Goal: Information Seeking & Learning: Understand process/instructions

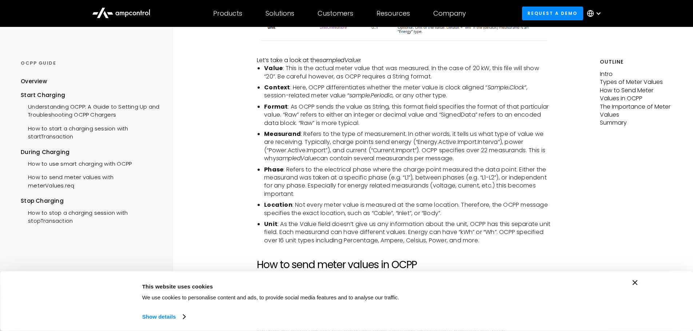
scroll to position [800, 0]
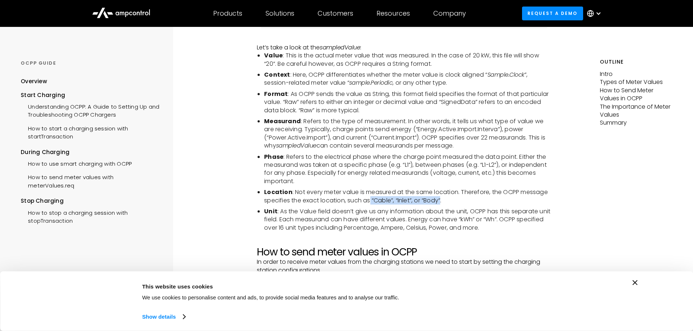
drag, startPoint x: 405, startPoint y: 203, endPoint x: 453, endPoint y: 200, distance: 47.4
click at [449, 200] on li "Location : Not every meter value is measured at the same location. Therefore, t…" at bounding box center [407, 196] width 287 height 16
click at [462, 199] on li "Location : Not every meter value is measured at the same location. Therefore, t…" at bounding box center [407, 196] width 287 height 16
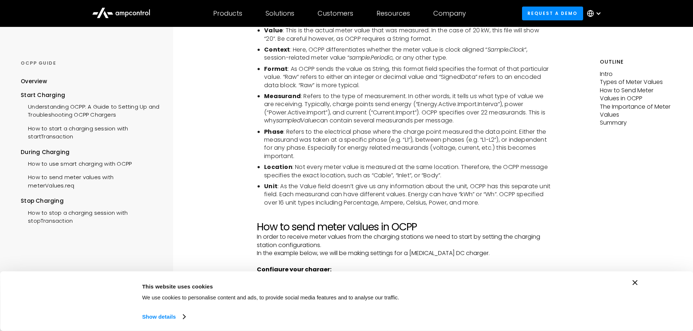
scroll to position [836, 0]
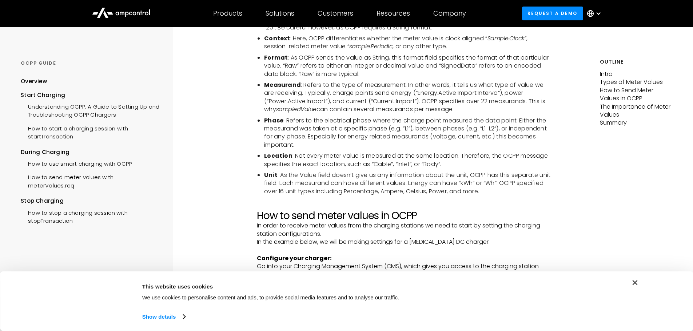
click at [633, 281] on icon "Close banner" at bounding box center [634, 282] width 5 height 5
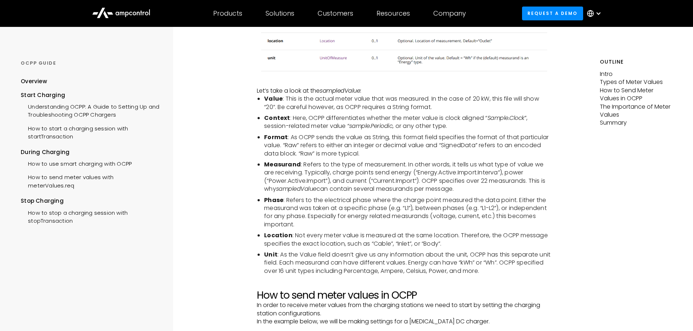
scroll to position [727, 0]
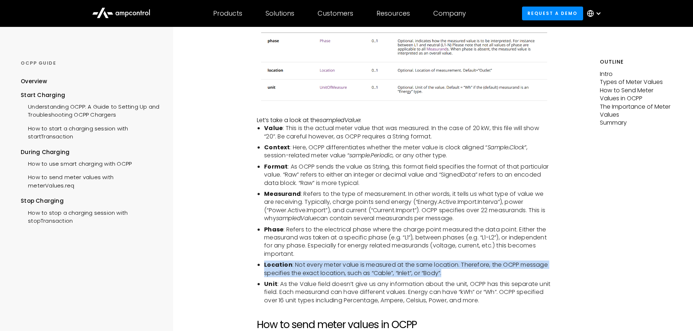
drag, startPoint x: 445, startPoint y: 274, endPoint x: 255, endPoint y: 266, distance: 189.6
click at [394, 275] on li "Location : Not every meter value is measured at the same location. Therefore, t…" at bounding box center [407, 269] width 287 height 16
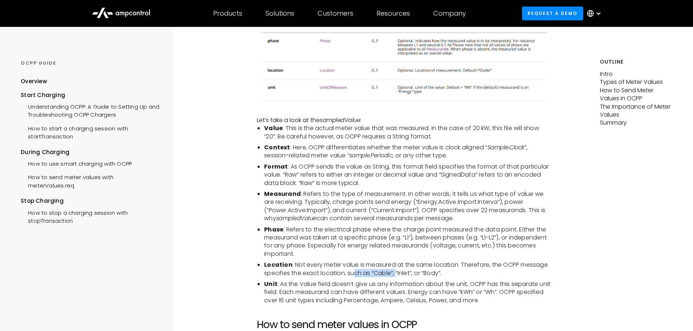
drag, startPoint x: 396, startPoint y: 273, endPoint x: 354, endPoint y: 273, distance: 42.2
click at [354, 273] on li "Location : Not every meter value is measured at the same location. Therefore, t…" at bounding box center [407, 269] width 287 height 16
click at [425, 272] on li "Location : Not every meter value is measured at the same location. Therefore, t…" at bounding box center [407, 269] width 287 height 16
drag, startPoint x: 450, startPoint y: 272, endPoint x: 424, endPoint y: 274, distance: 25.5
click at [424, 273] on li "Location : Not every meter value is measured at the same location. Therefore, t…" at bounding box center [407, 269] width 287 height 16
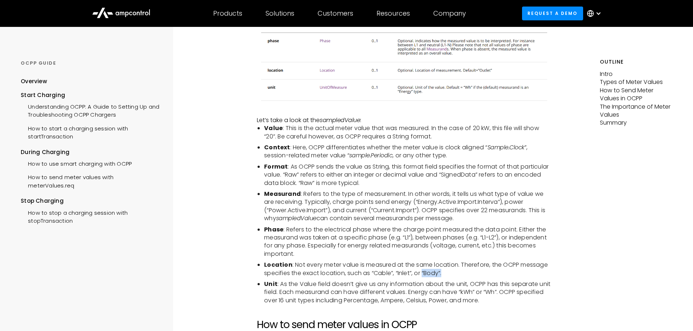
click at [427, 274] on li "Location : Not every meter value is measured at the same location. Therefore, t…" at bounding box center [407, 269] width 287 height 16
drag, startPoint x: 422, startPoint y: 273, endPoint x: 449, endPoint y: 273, distance: 27.3
click at [449, 273] on li "Location : Not every meter value is measured at the same location. Therefore, t…" at bounding box center [407, 269] width 287 height 16
click at [409, 274] on li "Location : Not every meter value is measured at the same location. Therefore, t…" at bounding box center [407, 269] width 287 height 16
drag, startPoint x: 402, startPoint y: 270, endPoint x: 411, endPoint y: 271, distance: 9.5
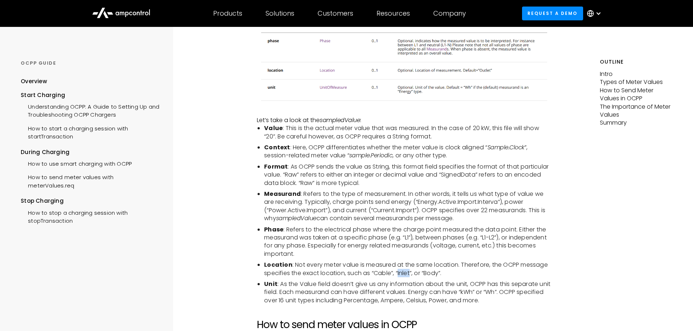
click at [411, 271] on li "Location : Not every meter value is measured at the same location. Therefore, t…" at bounding box center [407, 269] width 287 height 16
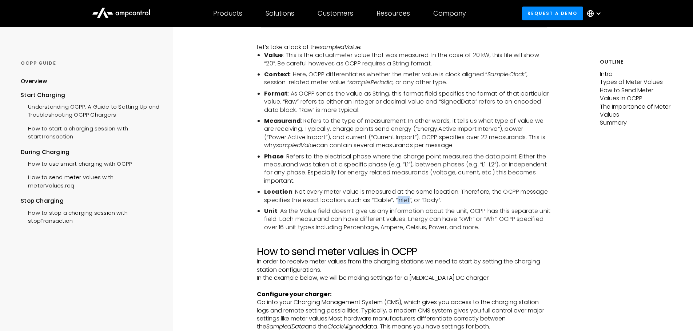
scroll to position [800, 0]
drag, startPoint x: 298, startPoint y: 201, endPoint x: 366, endPoint y: 202, distance: 68.0
click at [366, 202] on li "Location : Not every meter value is measured at the same location. Therefore, t…" at bounding box center [407, 196] width 287 height 16
click at [369, 218] on li "Unit : As the Value field doesn’t give us any information about the unit, OCPP …" at bounding box center [407, 220] width 287 height 24
drag, startPoint x: 451, startPoint y: 200, endPoint x: 372, endPoint y: 200, distance: 78.9
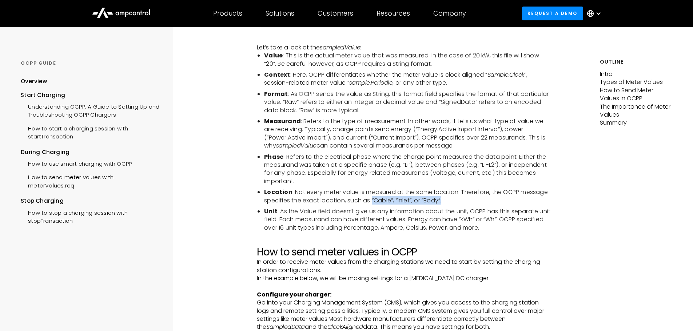
click at [372, 200] on li "Location : Not every meter value is measured at the same location. Therefore, t…" at bounding box center [407, 196] width 287 height 16
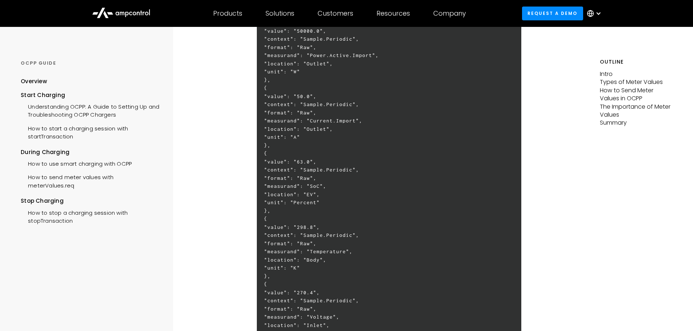
scroll to position [1455, 0]
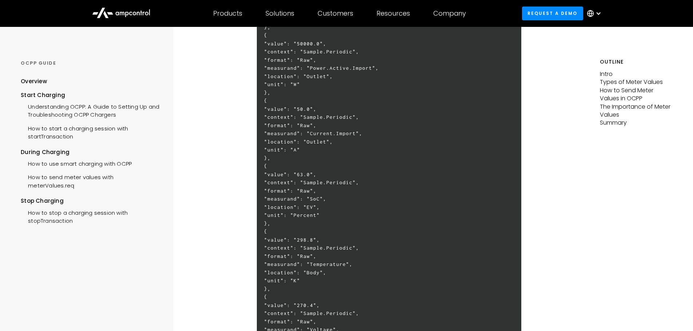
drag, startPoint x: 358, startPoint y: 207, endPoint x: 341, endPoint y: 208, distance: 17.1
click at [341, 208] on h6 "[ 2, "16f0c9fed9ce254b", "MeterValues", { "connectorId": 1, "transactionId": 13…" at bounding box center [389, 167] width 264 height 596
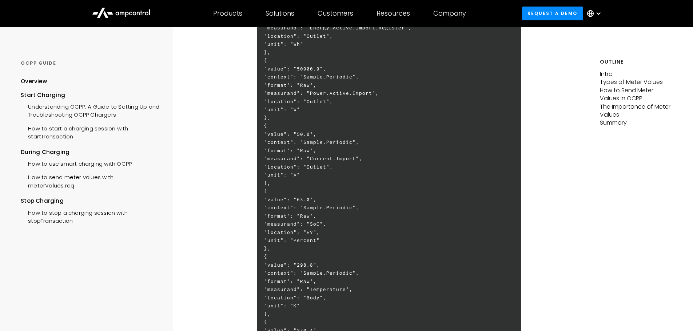
scroll to position [1418, 0]
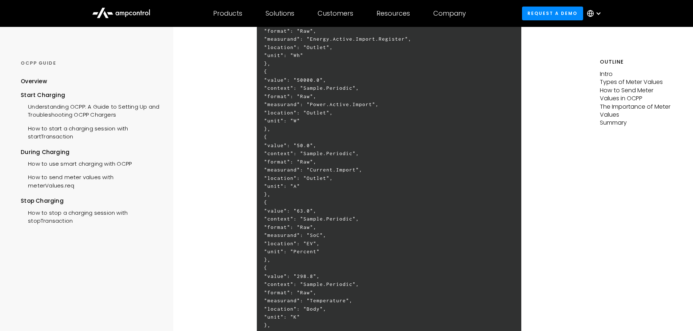
drag, startPoint x: 371, startPoint y: 178, endPoint x: 343, endPoint y: 179, distance: 27.7
click at [343, 179] on h6 "[ 2, "16f0c9fed9ce254b", "MeterValues", { "connectorId": 1, "transactionId": 13…" at bounding box center [389, 203] width 264 height 596
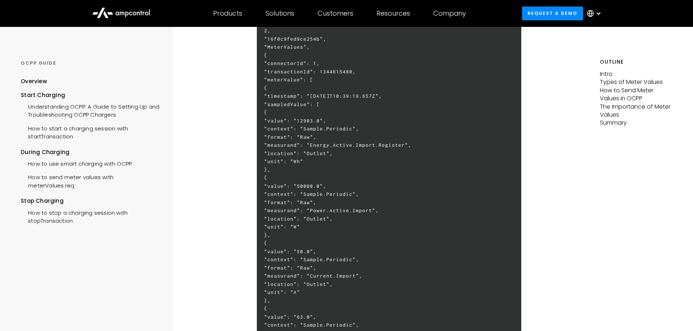
scroll to position [1309, 0]
drag, startPoint x: 372, startPoint y: 157, endPoint x: 307, endPoint y: 157, distance: 65.5
click at [307, 157] on h6 "[ 2, "16f0c9fed9ce254b", "MeterValues", { "connectorId": 1, "transactionId": 13…" at bounding box center [389, 312] width 264 height 596
click at [315, 160] on h6 "[ 2, "16f0c9fed9ce254b", "MeterValues", { "connectorId": 1, "transactionId": 13…" at bounding box center [389, 312] width 264 height 596
click at [355, 167] on h6 "[ 2, "16f0c9fed9ce254b", "MeterValues", { "connectorId": 1, "transactionId": 13…" at bounding box center [389, 312] width 264 height 596
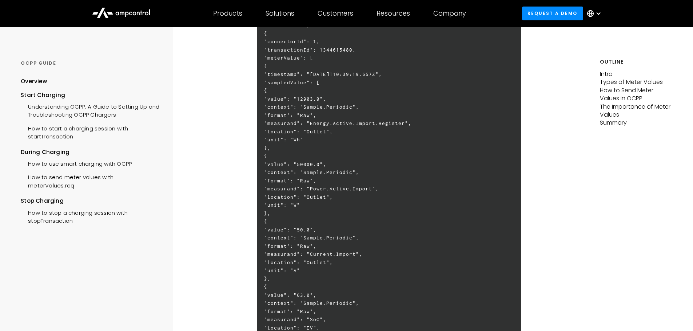
scroll to position [1346, 0]
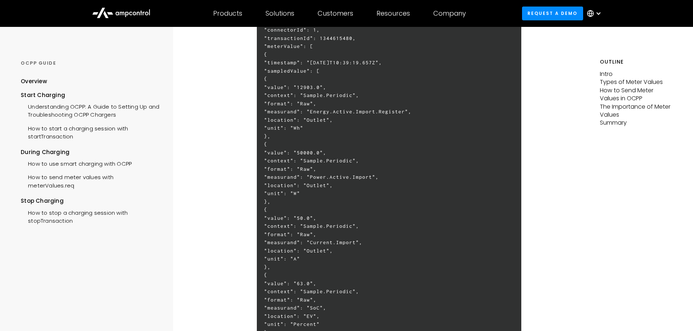
drag, startPoint x: 340, startPoint y: 120, endPoint x: 364, endPoint y: 123, distance: 23.8
click at [367, 116] on h6 "[ 2, "16f0c9fed9ce254b", "MeterValues", { "connectorId": 1, "transactionId": 13…" at bounding box center [389, 276] width 264 height 596
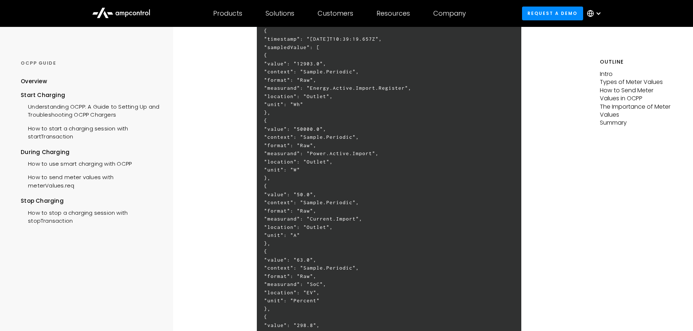
scroll to position [1382, 0]
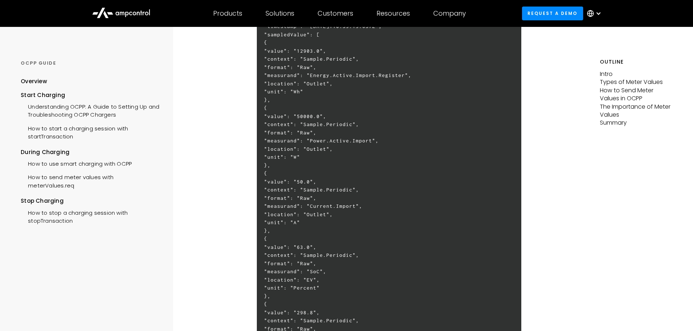
drag, startPoint x: 335, startPoint y: 151, endPoint x: 377, endPoint y: 148, distance: 41.9
click at [377, 148] on h6 "[ 2, "16f0c9fed9ce254b", "MeterValues", { "connectorId": 1, "transactionId": 13…" at bounding box center [389, 239] width 264 height 596
drag, startPoint x: 339, startPoint y: 213, endPoint x: 382, endPoint y: 213, distance: 42.9
click at [382, 213] on h6 "[ 2, "16f0c9fed9ce254b", "MeterValues", { "connectorId": 1, "transactionId": 13…" at bounding box center [389, 239] width 264 height 596
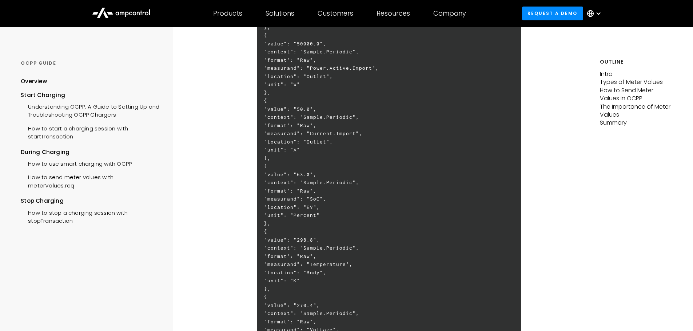
click at [353, 141] on h6 "[ 2, "16f0c9fed9ce254b", "MeterValues", { "connectorId": 1, "transactionId": 13…" at bounding box center [389, 167] width 264 height 596
drag, startPoint x: 343, startPoint y: 199, endPoint x: 367, endPoint y: 197, distance: 23.4
click at [367, 197] on h6 "[ 2, "16f0c9fed9ce254b", "MeterValues", { "connectorId": 1, "transactionId": 13…" at bounding box center [389, 167] width 264 height 596
click at [366, 201] on h6 "[ 2, "16f0c9fed9ce254b", "MeterValues", { "connectorId": 1, "transactionId": 13…" at bounding box center [389, 167] width 264 height 596
drag, startPoint x: 345, startPoint y: 207, endPoint x: 350, endPoint y: 207, distance: 5.1
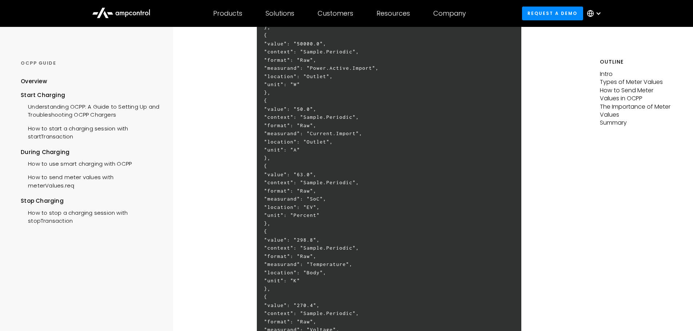
click at [350, 207] on h6 "[ 2, "16f0c9fed9ce254b", "MeterValues", { "connectorId": 1, "transactionId": 13…" at bounding box center [389, 167] width 264 height 596
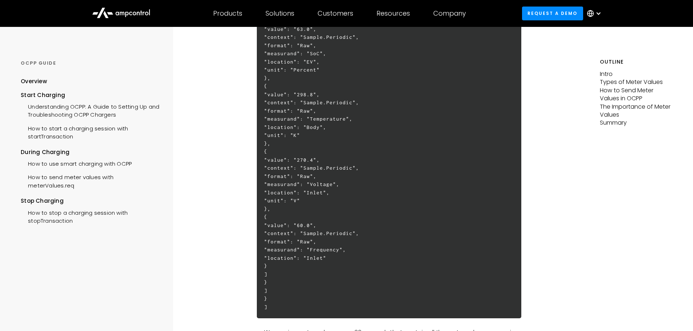
drag, startPoint x: 352, startPoint y: 251, endPoint x: 335, endPoint y: 251, distance: 17.1
click at [335, 251] on h6 "[ 2, "16f0c9fed9ce254b", "MeterValues", { "connectorId": 1, "transactionId": 13…" at bounding box center [389, 21] width 264 height 596
drag, startPoint x: 365, startPoint y: 184, endPoint x: 329, endPoint y: 184, distance: 36.0
click at [329, 184] on h6 "[ 2, "16f0c9fed9ce254b", "MeterValues", { "connectorId": 1, "transactionId": 13…" at bounding box center [389, 21] width 264 height 596
drag, startPoint x: 331, startPoint y: 160, endPoint x: 363, endPoint y: 168, distance: 33.0
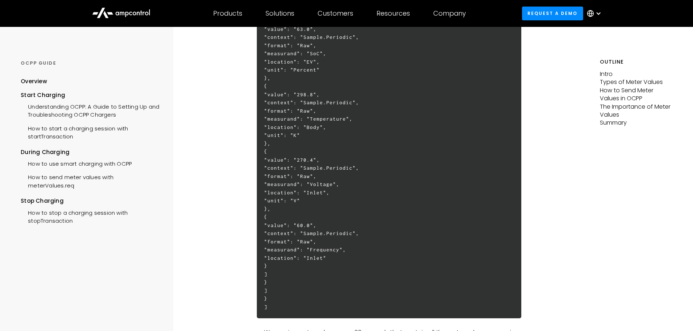
click at [332, 160] on h6 "[ 2, "16f0c9fed9ce254b", "MeterValues", { "connectorId": 1, "transactionId": 13…" at bounding box center [389, 21] width 264 height 596
drag, startPoint x: 343, startPoint y: 192, endPoint x: 366, endPoint y: 193, distance: 22.9
click at [366, 193] on h6 "[ 2, "16f0c9fed9ce254b", "MeterValues", { "connectorId": 1, "transactionId": 13…" at bounding box center [389, 21] width 264 height 596
click at [379, 209] on h6 "[ 2, "16f0c9fed9ce254b", "MeterValues", { "connectorId": 1, "transactionId": 13…" at bounding box center [389, 21] width 264 height 596
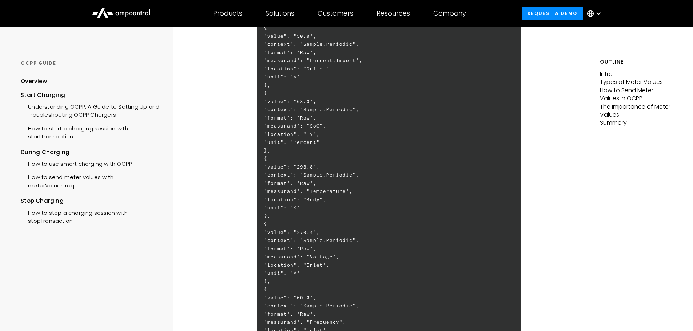
scroll to position [1527, 0]
drag, startPoint x: 343, startPoint y: 199, endPoint x: 367, endPoint y: 208, distance: 25.2
click at [367, 208] on h6 "[ 2, "16f0c9fed9ce254b", "MeterValues", { "connectorId": 1, "transactionId": 13…" at bounding box center [389, 94] width 264 height 596
drag, startPoint x: 342, startPoint y: 173, endPoint x: 369, endPoint y: 193, distance: 33.4
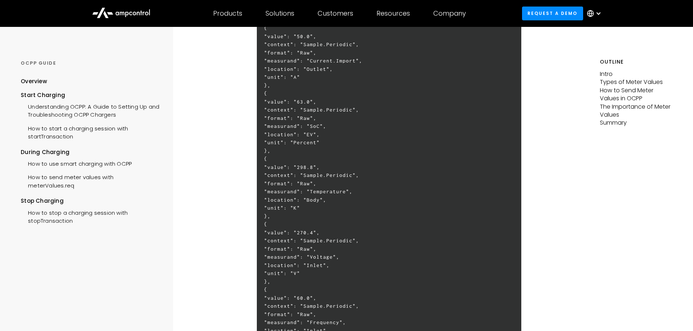
click at [362, 181] on h6 "[ 2, "16f0c9fed9ce254b", "MeterValues", { "connectorId": 1, "transactionId": 13…" at bounding box center [389, 94] width 264 height 596
click at [374, 202] on h6 "[ 2, "16f0c9fed9ce254b", "MeterValues", { "connectorId": 1, "transactionId": 13…" at bounding box center [389, 94] width 264 height 596
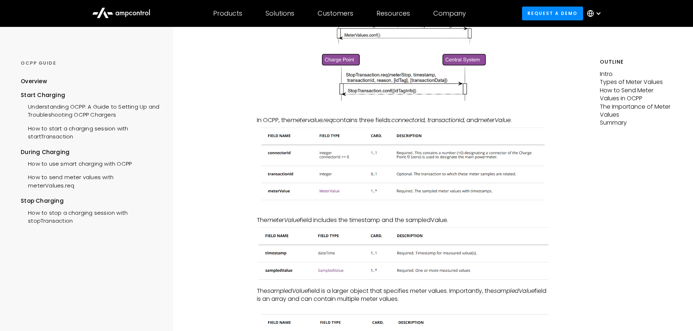
scroll to position [289, 0]
